Goal: Task Accomplishment & Management: Manage account settings

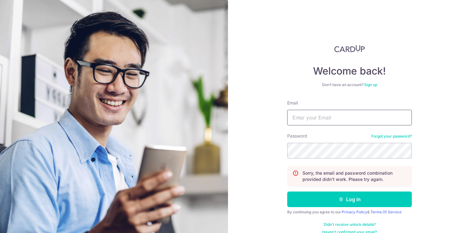
click at [314, 114] on input "Email" at bounding box center [349, 118] width 125 height 16
type input "[EMAIL_ADDRESS][DOMAIN_NAME]"
click at [287, 191] on button "Log in" at bounding box center [349, 199] width 125 height 16
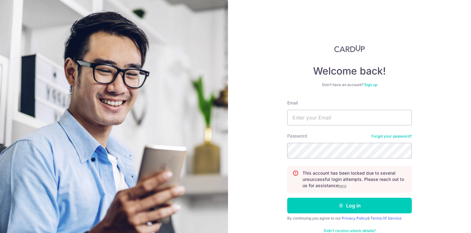
scroll to position [15, 0]
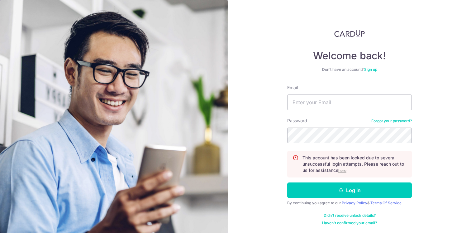
click at [344, 169] on u "here" at bounding box center [342, 170] width 8 height 5
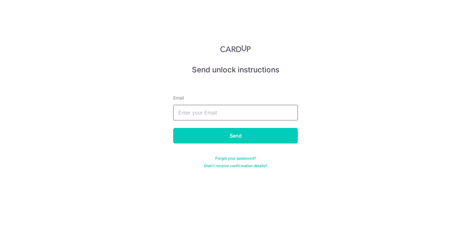
click at [222, 115] on input "text" at bounding box center [235, 113] width 125 height 16
type input "[EMAIL_ADDRESS][DOMAIN_NAME]"
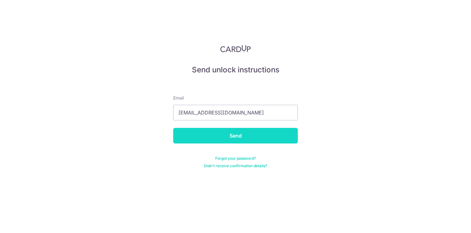
click at [221, 137] on input "Send" at bounding box center [235, 136] width 125 height 16
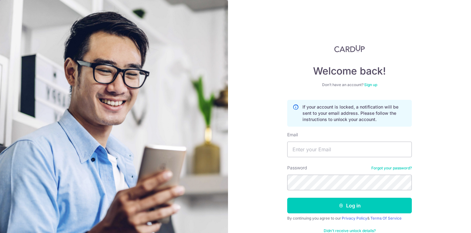
scroll to position [15, 0]
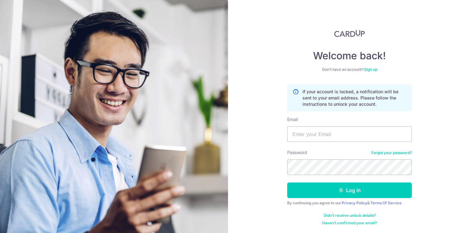
click at [367, 95] on p "If your account is locked, a notification will be sent to your email address. P…" at bounding box center [354, 97] width 104 height 19
click at [343, 133] on input "Email" at bounding box center [349, 134] width 125 height 16
type input "[EMAIL_ADDRESS][DOMAIN_NAME]"
click at [339, 215] on link "Didn't receive unlock details?" at bounding box center [349, 215] width 52 height 5
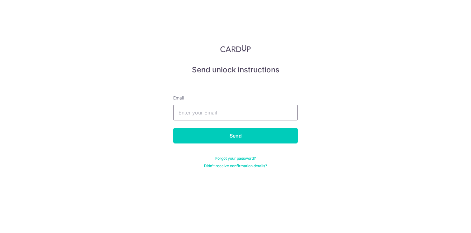
click at [231, 115] on input "text" at bounding box center [235, 113] width 125 height 16
type input "[EMAIL_ADDRESS][DOMAIN_NAME]"
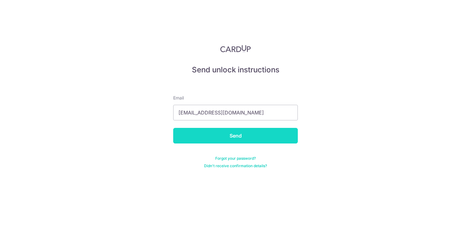
click at [215, 139] on input "Send" at bounding box center [235, 136] width 125 height 16
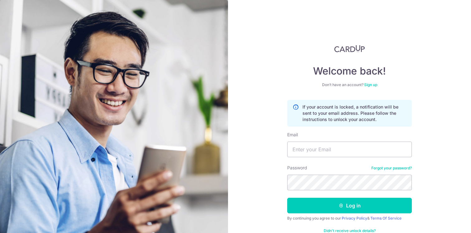
scroll to position [15, 0]
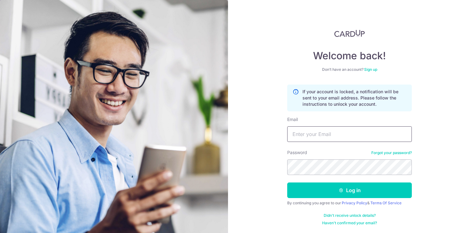
click at [319, 134] on input "Email" at bounding box center [349, 134] width 125 height 16
type input "[EMAIL_ADDRESS][DOMAIN_NAME]"
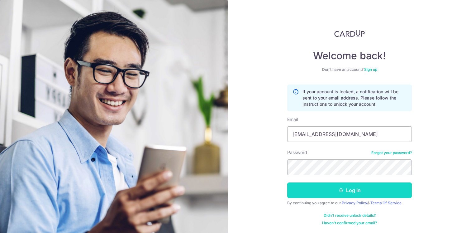
click at [319, 189] on button "Log in" at bounding box center [349, 190] width 125 height 16
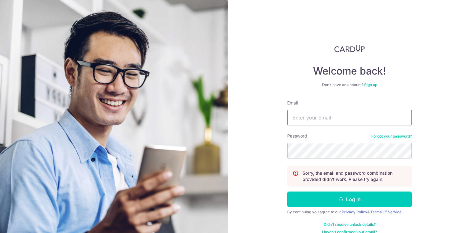
click at [307, 114] on input "Email" at bounding box center [349, 118] width 125 height 16
type input "[EMAIL_ADDRESS][DOMAIN_NAME]"
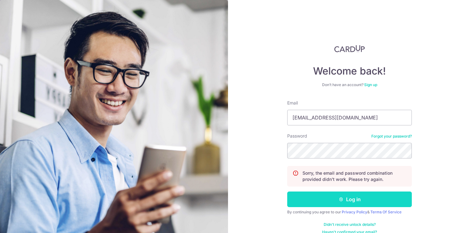
click at [320, 202] on button "Log in" at bounding box center [349, 199] width 125 height 16
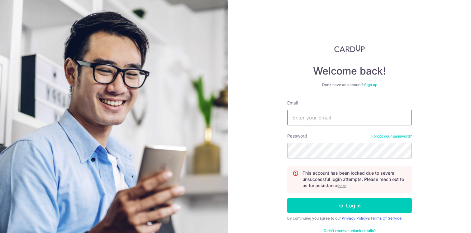
click at [342, 121] on input "Email" at bounding box center [349, 118] width 125 height 16
type input "[EMAIL_ADDRESS][DOMAIN_NAME]"
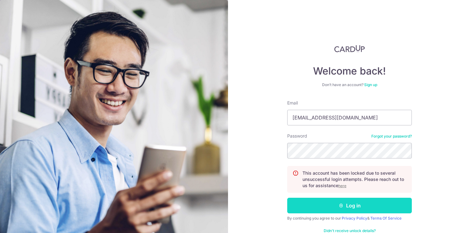
click at [326, 205] on button "Log in" at bounding box center [349, 205] width 125 height 16
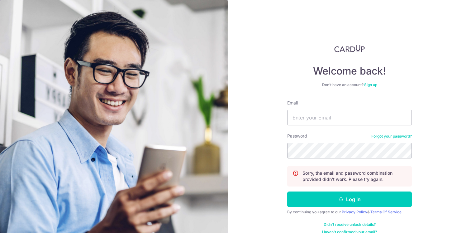
click at [331, 175] on p "Sorry, the email and password combination provided didn't work. Please try agai…" at bounding box center [354, 176] width 104 height 12
click at [323, 118] on input "Email" at bounding box center [349, 118] width 125 height 16
type input "[EMAIL_ADDRESS][DOMAIN_NAME]"
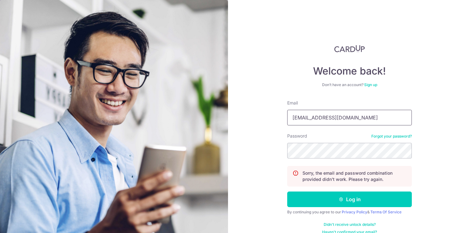
click at [365, 116] on input "[EMAIL_ADDRESS][DOMAIN_NAME]" at bounding box center [349, 118] width 125 height 16
click at [287, 191] on button "Log in" at bounding box center [349, 199] width 125 height 16
click at [338, 119] on input "Email" at bounding box center [349, 118] width 125 height 16
type input "[EMAIL_ADDRESS][DOMAIN_NAME]"
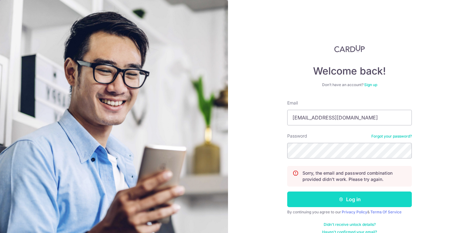
click at [326, 203] on button "Log in" at bounding box center [349, 199] width 125 height 16
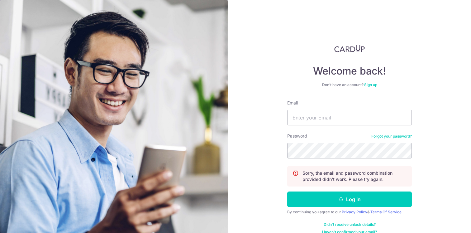
click at [322, 174] on p "Sorry, the email and password combination provided didn't work. Please try agai…" at bounding box center [354, 176] width 104 height 12
click at [317, 119] on input "Email" at bounding box center [349, 118] width 125 height 16
click at [400, 135] on link "Forgot your password?" at bounding box center [391, 136] width 40 height 5
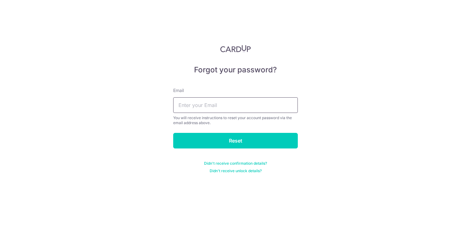
click at [225, 107] on input "text" at bounding box center [235, 105] width 125 height 16
type input "[EMAIL_ADDRESS][DOMAIN_NAME]"
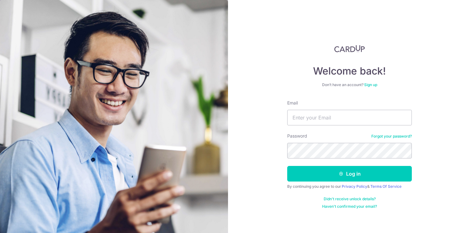
click at [344, 207] on link "Haven't confirmed your email?" at bounding box center [349, 206] width 55 height 5
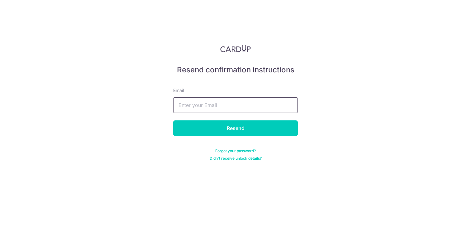
click at [238, 106] on input "text" at bounding box center [235, 105] width 125 height 16
type input "[EMAIL_ADDRESS][DOMAIN_NAME]"
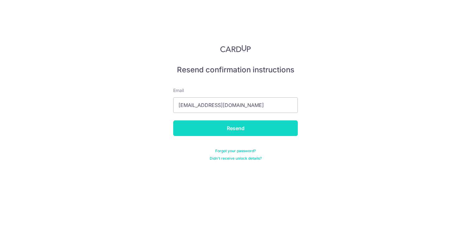
click at [220, 132] on input "Resend" at bounding box center [235, 128] width 125 height 16
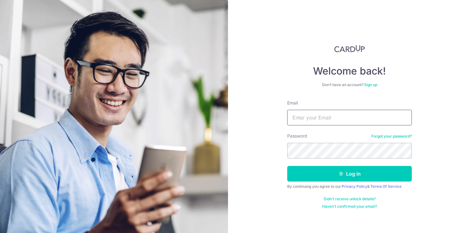
click at [315, 125] on input "Email" at bounding box center [349, 118] width 125 height 16
click at [436, 130] on div "Welcome back! Don’t have an account? Sign up Email Password Forgot your passwor…" at bounding box center [349, 116] width 243 height 233
click at [411, 11] on div "Welcome back! Don’t have an account? Sign up Email Password Forgot your passwor…" at bounding box center [349, 116] width 243 height 233
click at [300, 117] on input "Email" at bounding box center [349, 118] width 125 height 16
type input "[EMAIL_ADDRESS][DOMAIN_NAME]"
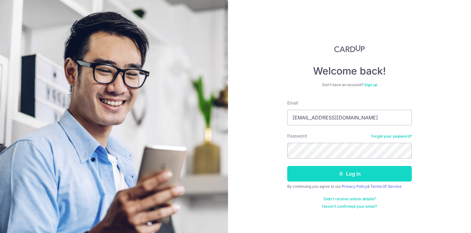
click at [314, 173] on button "Log in" at bounding box center [349, 174] width 125 height 16
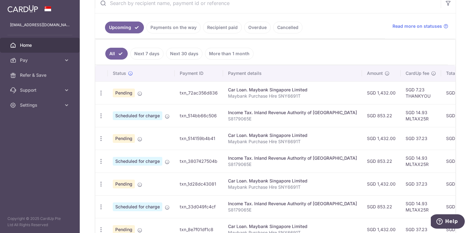
scroll to position [132, 0]
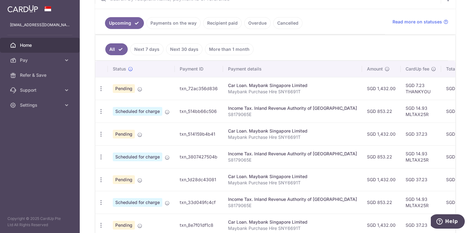
click at [123, 88] on span "Pending" at bounding box center [124, 88] width 22 height 9
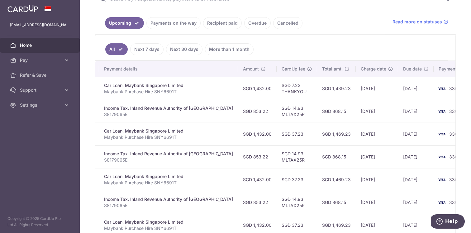
scroll to position [0, 0]
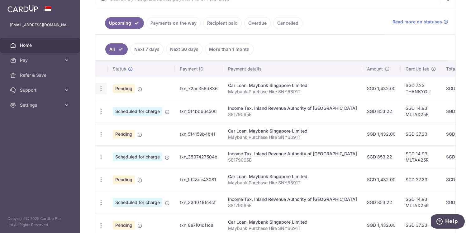
click at [100, 86] on icon "button" at bounding box center [101, 88] width 7 height 7
click at [111, 105] on link "Update payment" at bounding box center [128, 105] width 65 height 15
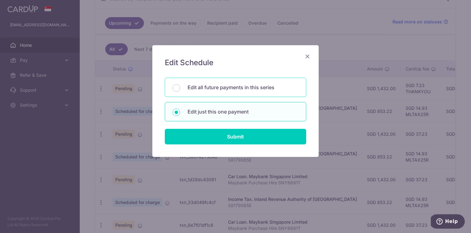
click at [184, 90] on div "Edit all future payments in this series" at bounding box center [235, 87] width 141 height 19
radio input "true"
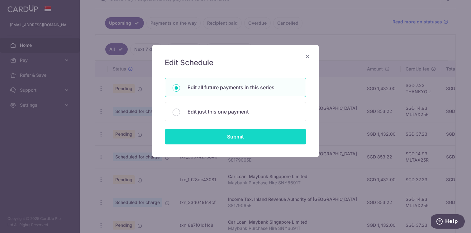
click at [202, 137] on input "Submit" at bounding box center [235, 137] width 141 height 16
radio input "true"
type input "1,432.00"
type input "Maybank Purchase Hire SNY6691T"
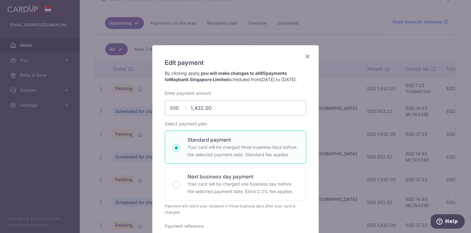
click at [306, 56] on icon "Close" at bounding box center [307, 56] width 7 height 8
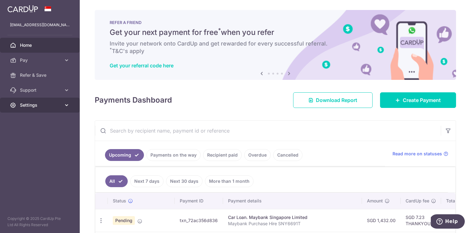
click at [57, 105] on span "Settings" at bounding box center [40, 105] width 41 height 6
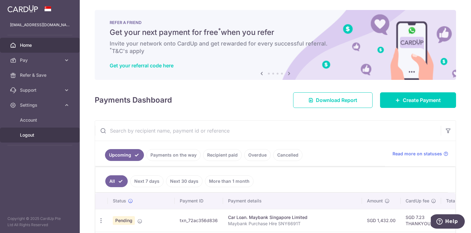
click at [31, 136] on span "Logout" at bounding box center [40, 135] width 41 height 6
